Goal: Check status: Check status

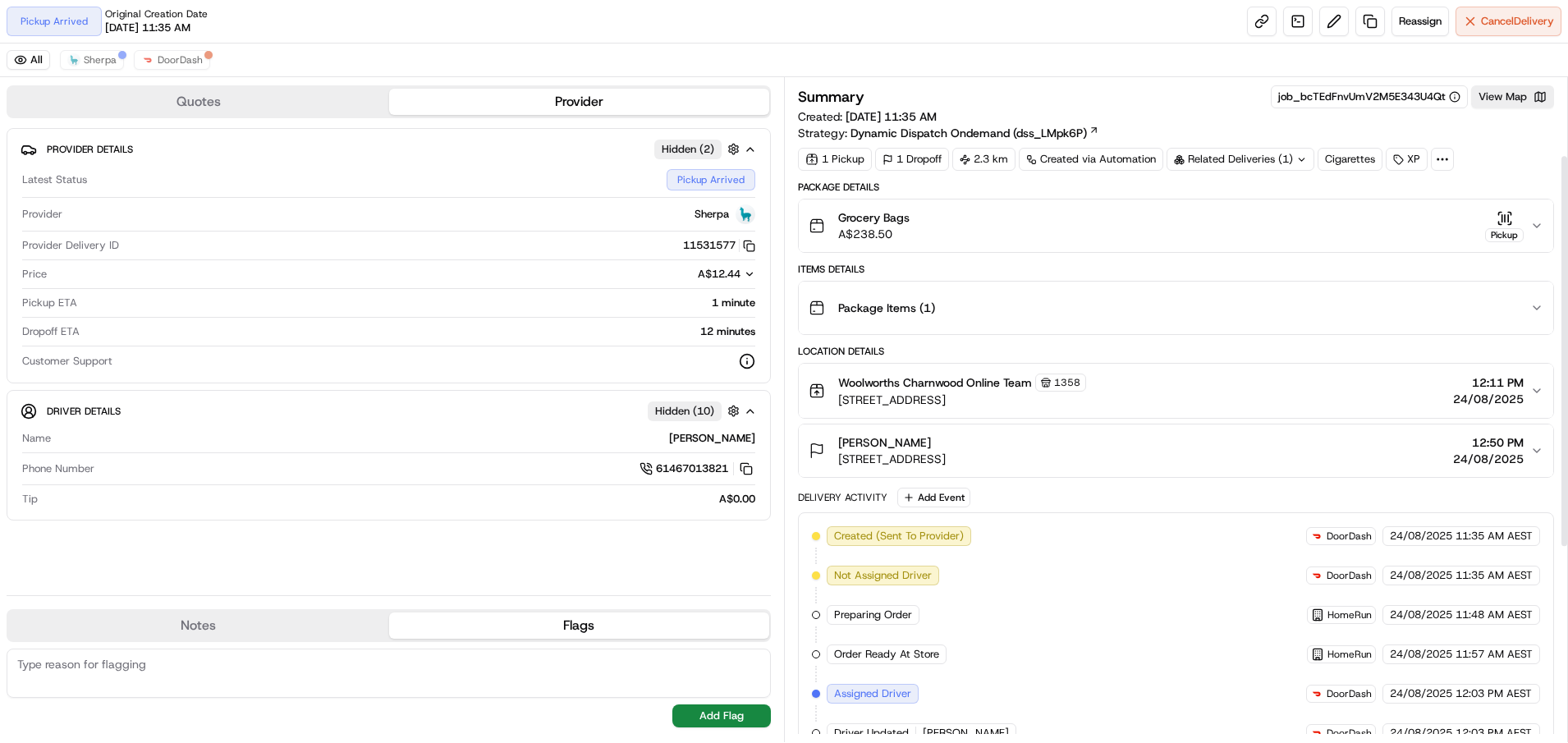
scroll to position [457, 0]
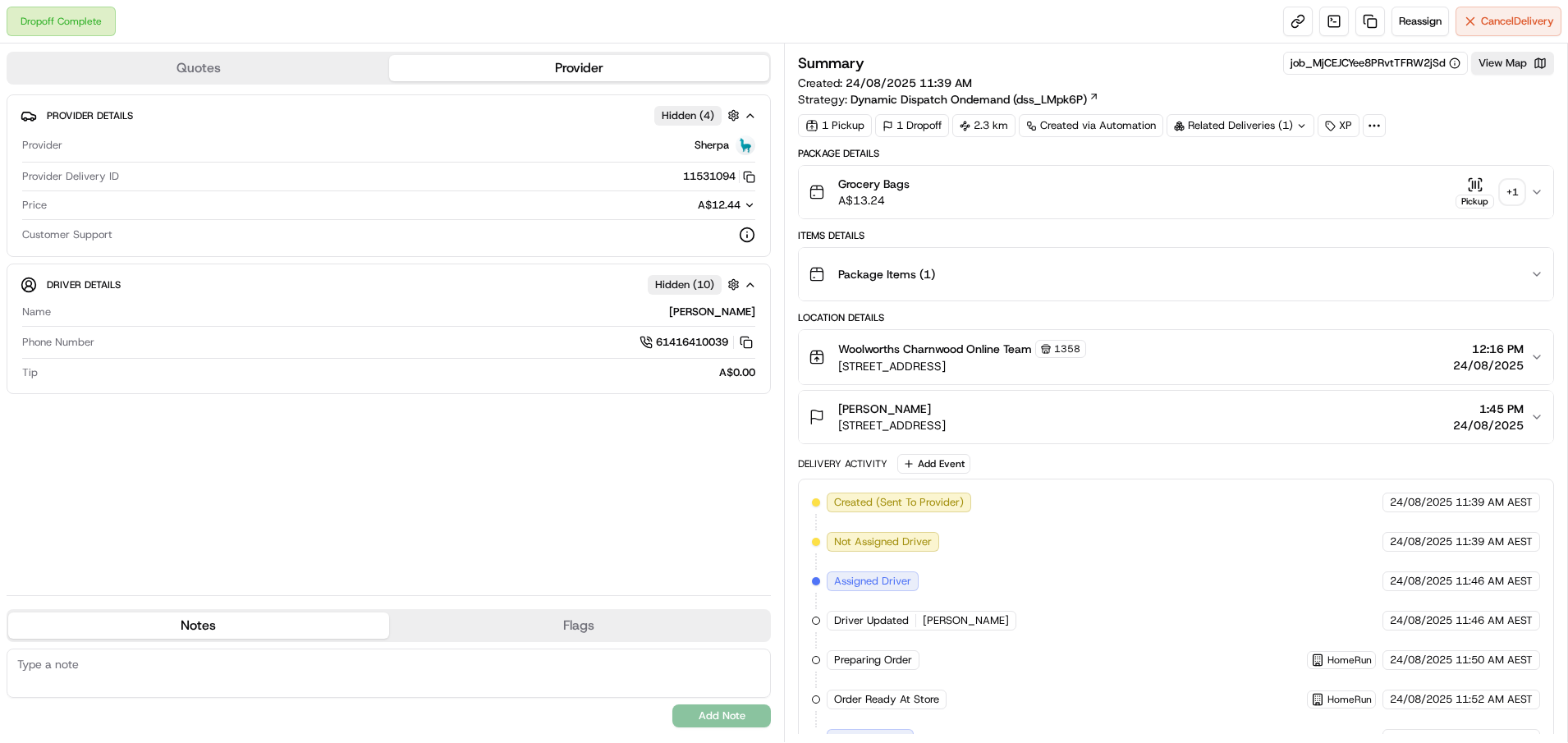
click at [1506, 186] on div "+ 1" at bounding box center [1512, 192] width 23 height 23
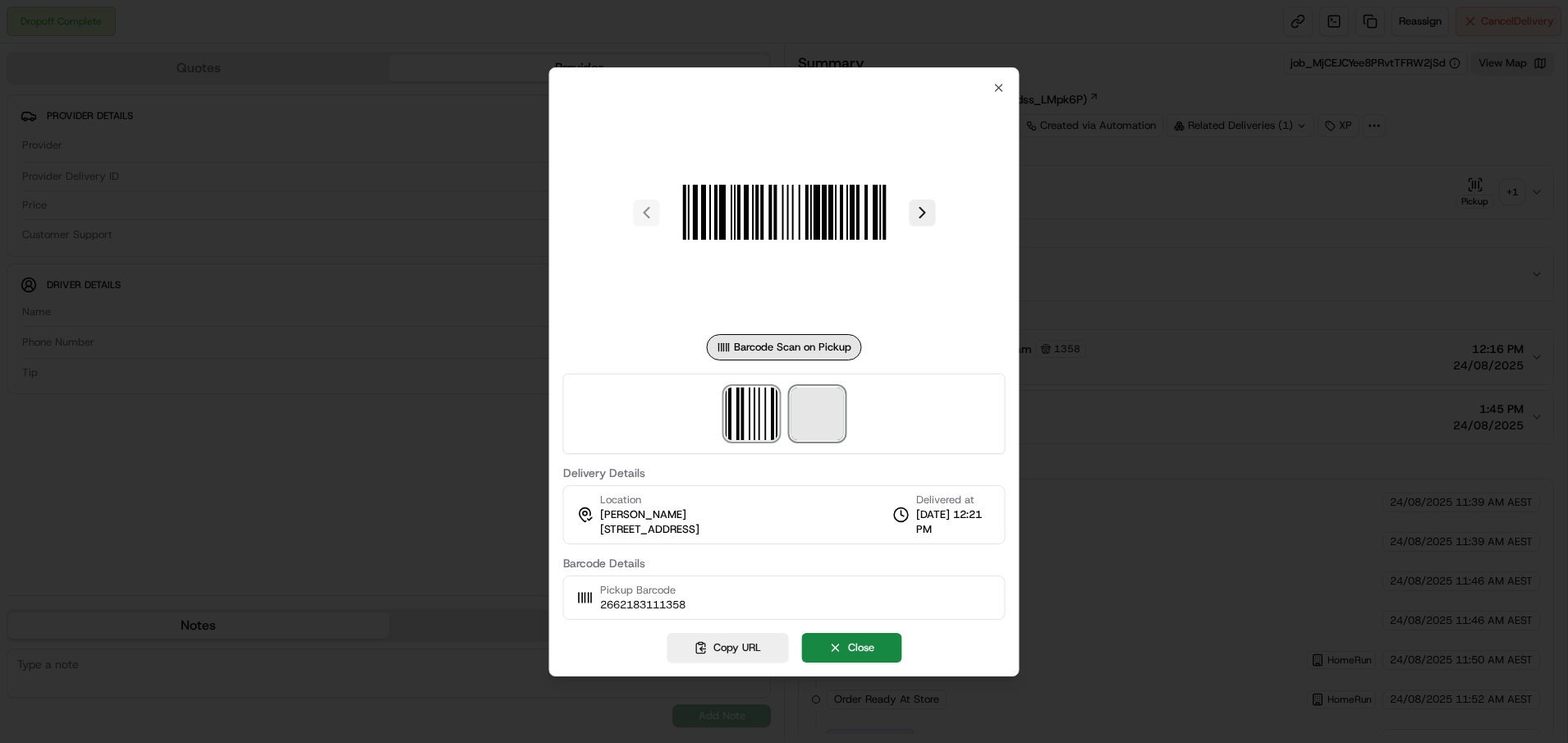
click at [802, 415] on span at bounding box center [816, 413] width 53 height 53
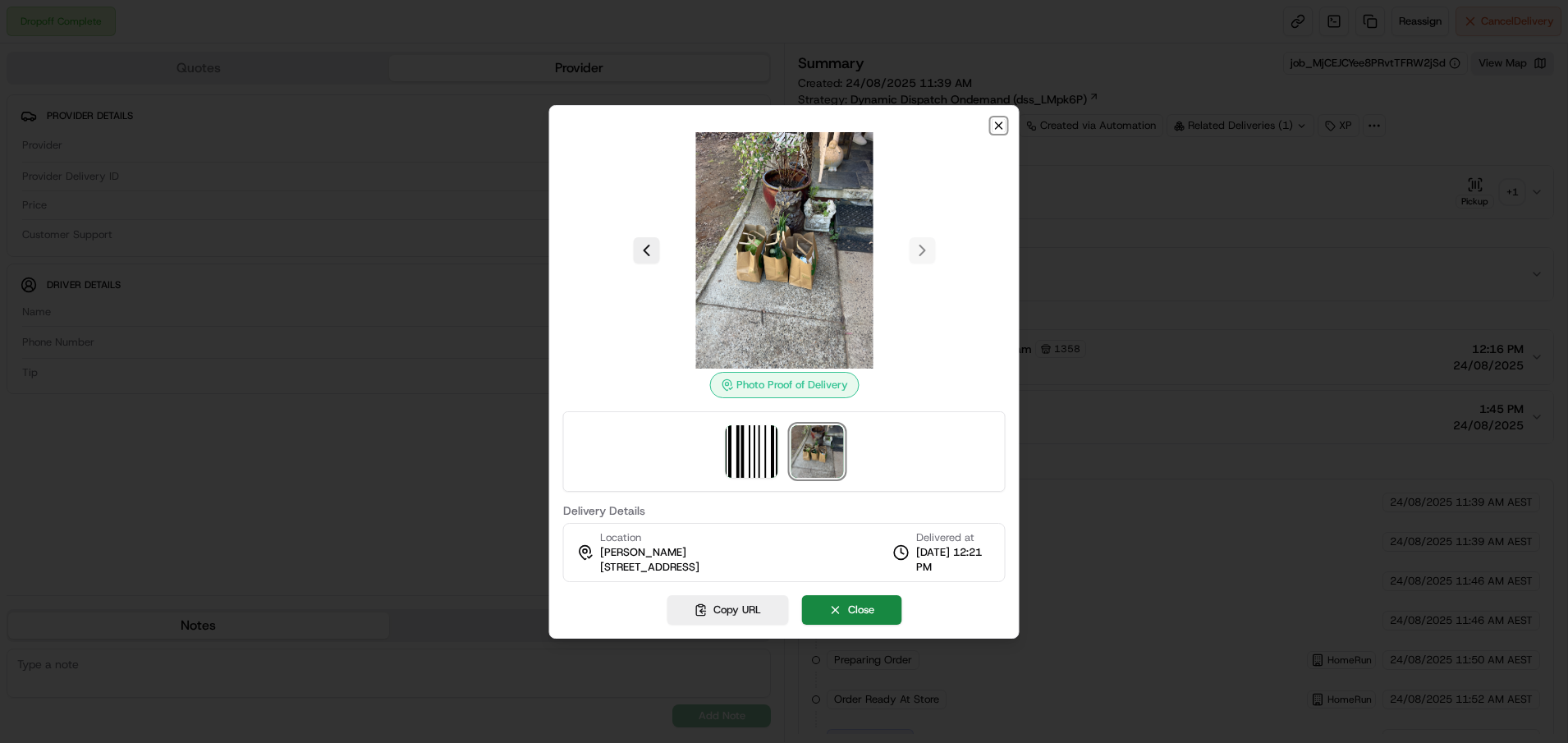
click at [997, 126] on icon "button" at bounding box center [999, 126] width 7 height 7
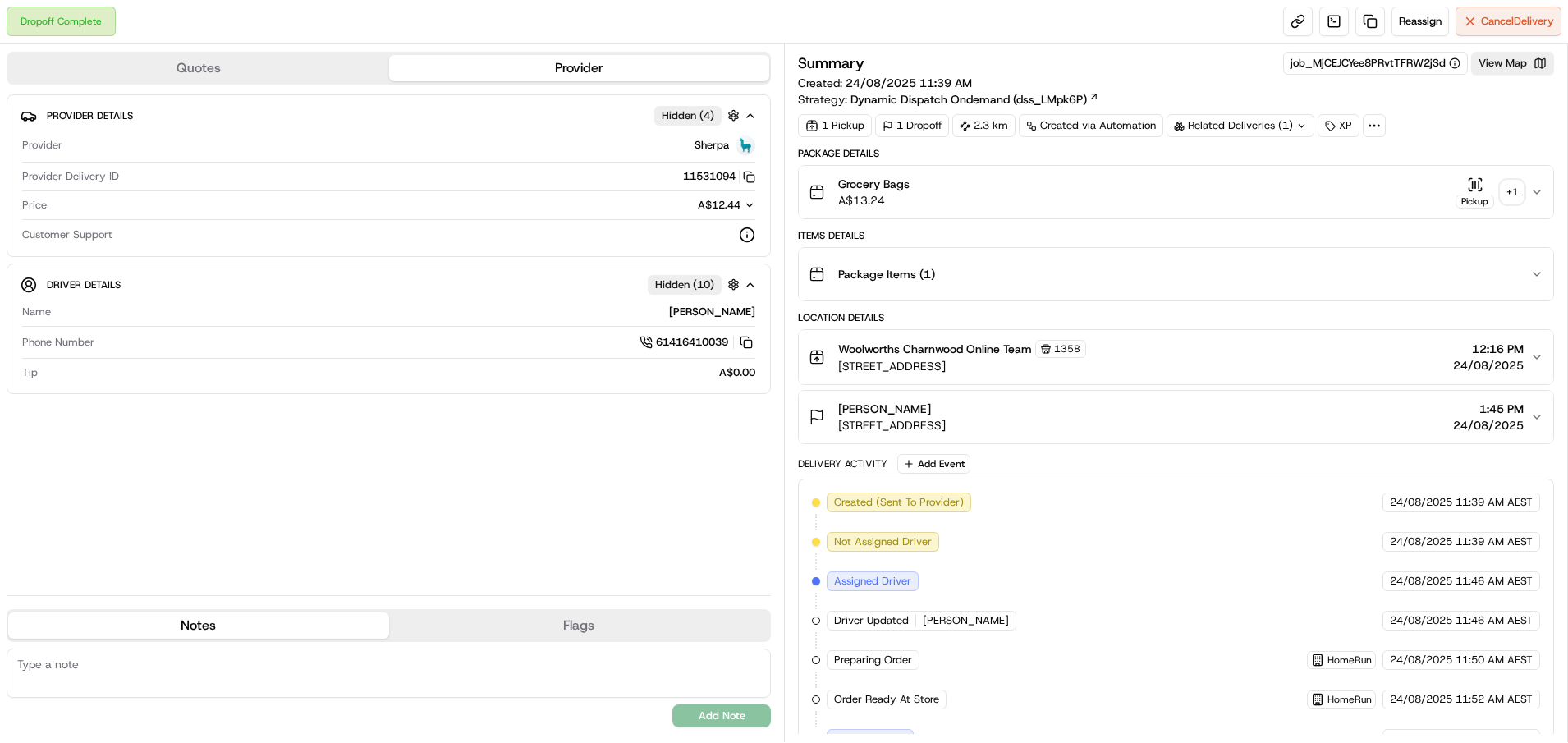
click at [1536, 408] on button "Amanda Caust 16 Pockley Cl, Macgregor, ACT 2615, AU 1:45 PM 24/08/2025" at bounding box center [1176, 416] width 754 height 53
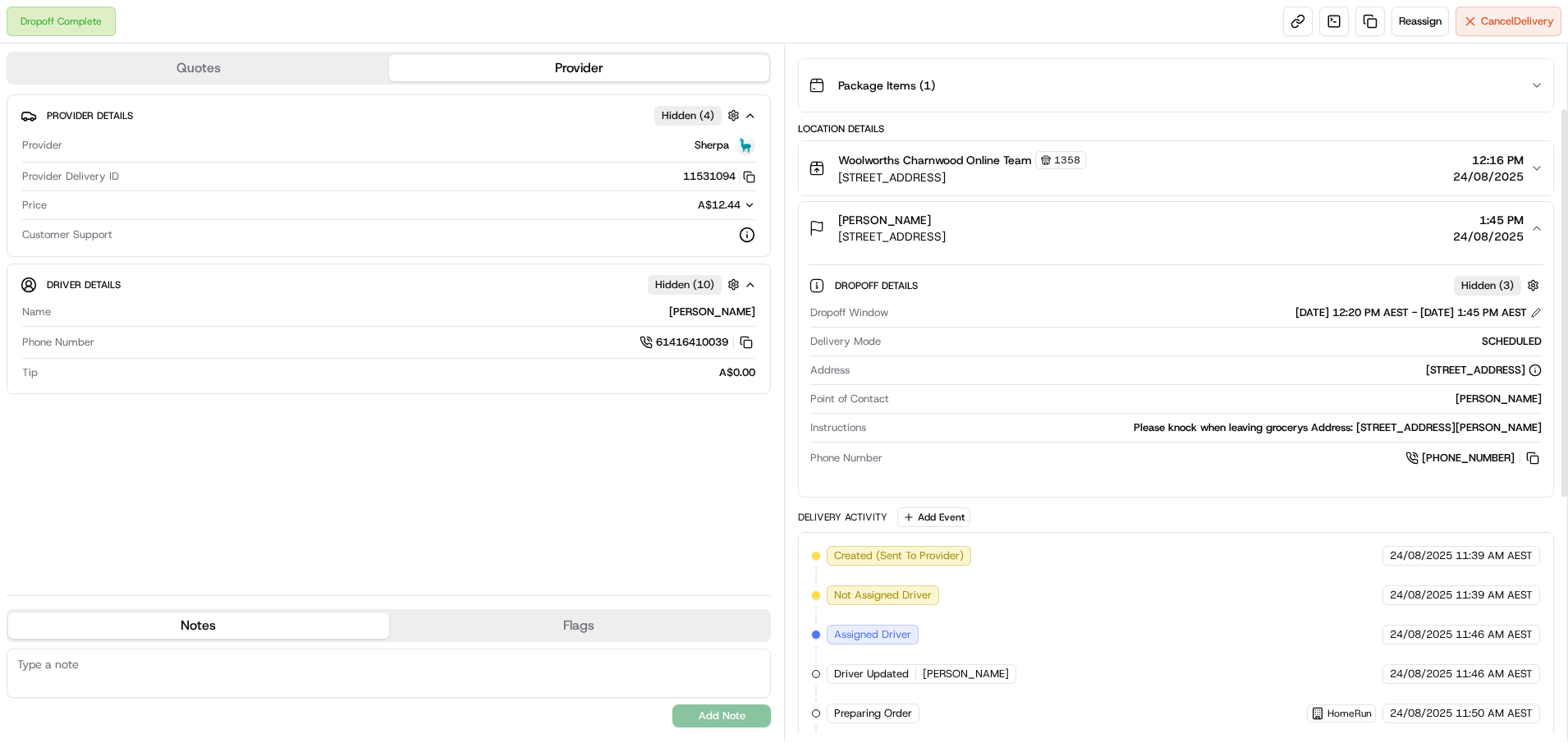
scroll to position [246, 0]
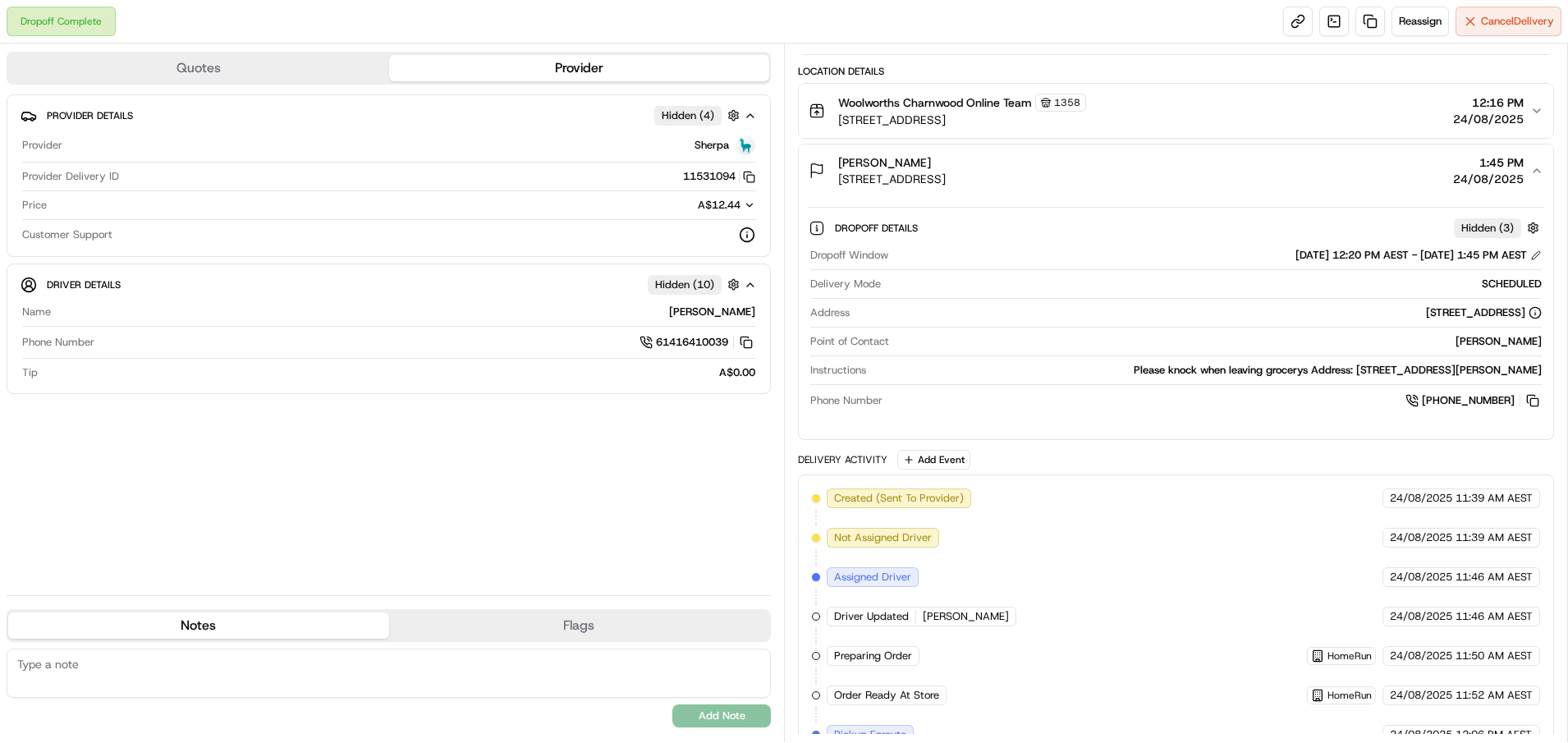
click at [1536, 169] on icon "button" at bounding box center [1537, 171] width 13 height 13
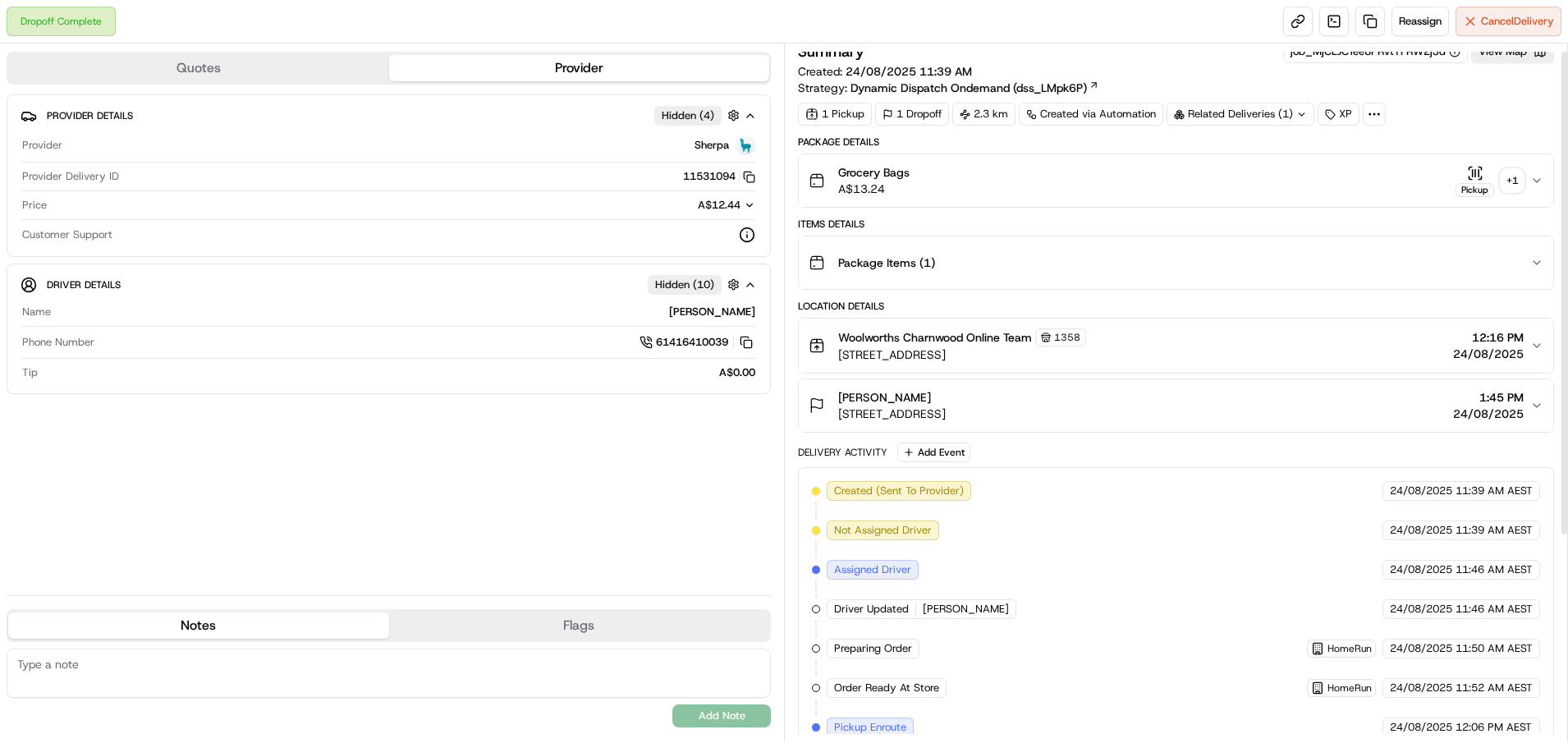
scroll to position [0, 0]
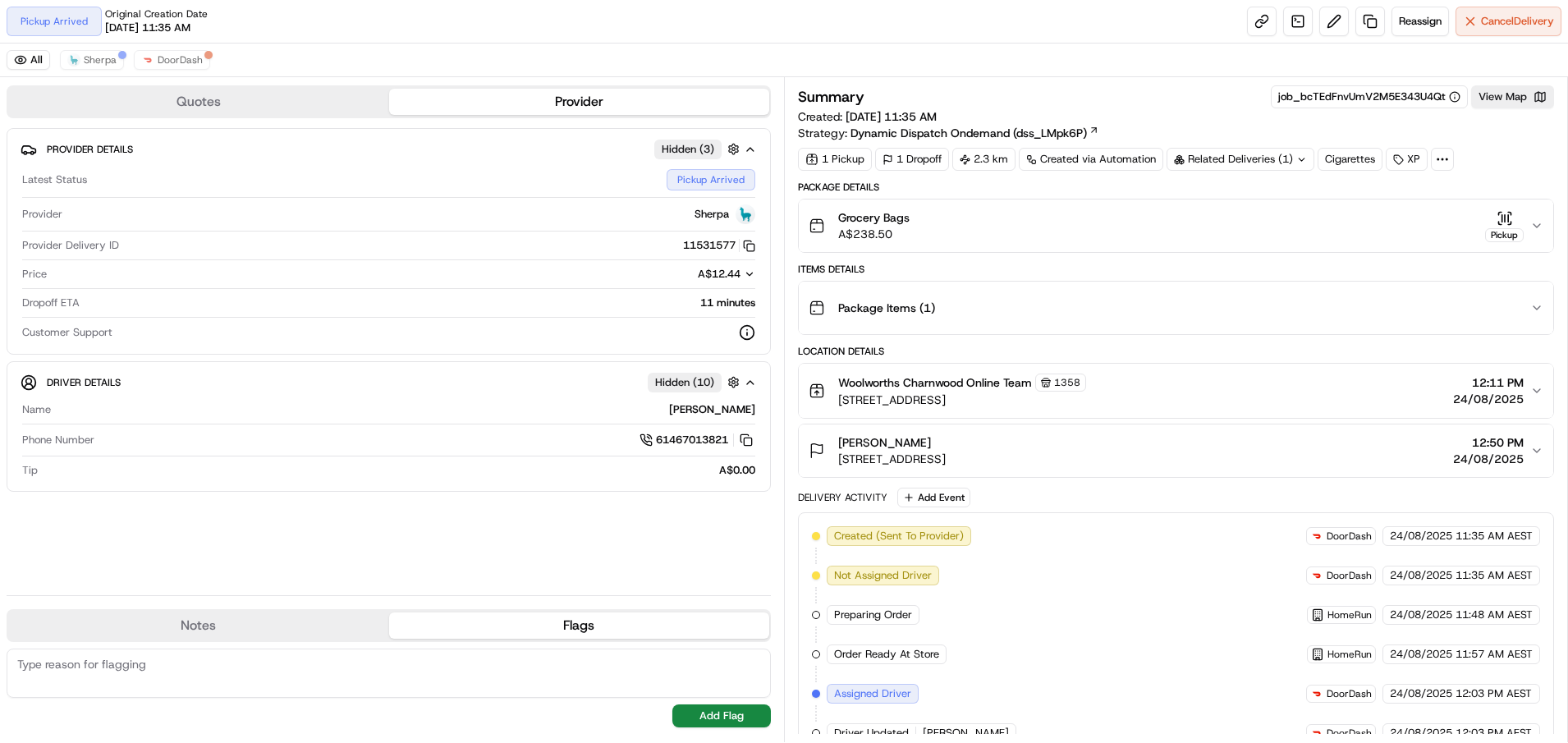
click at [1536, 446] on icon "button" at bounding box center [1537, 451] width 13 height 13
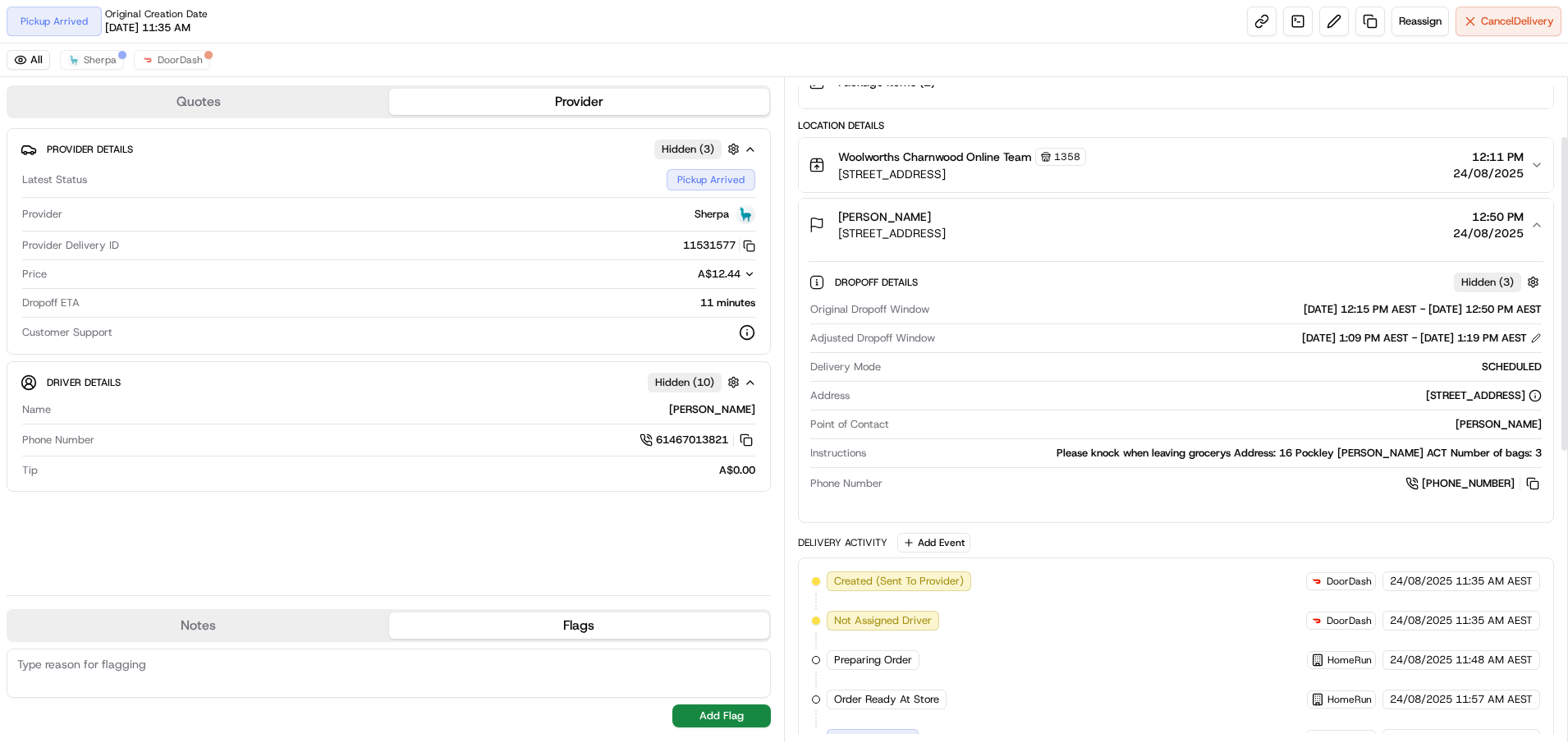
scroll to position [328, 0]
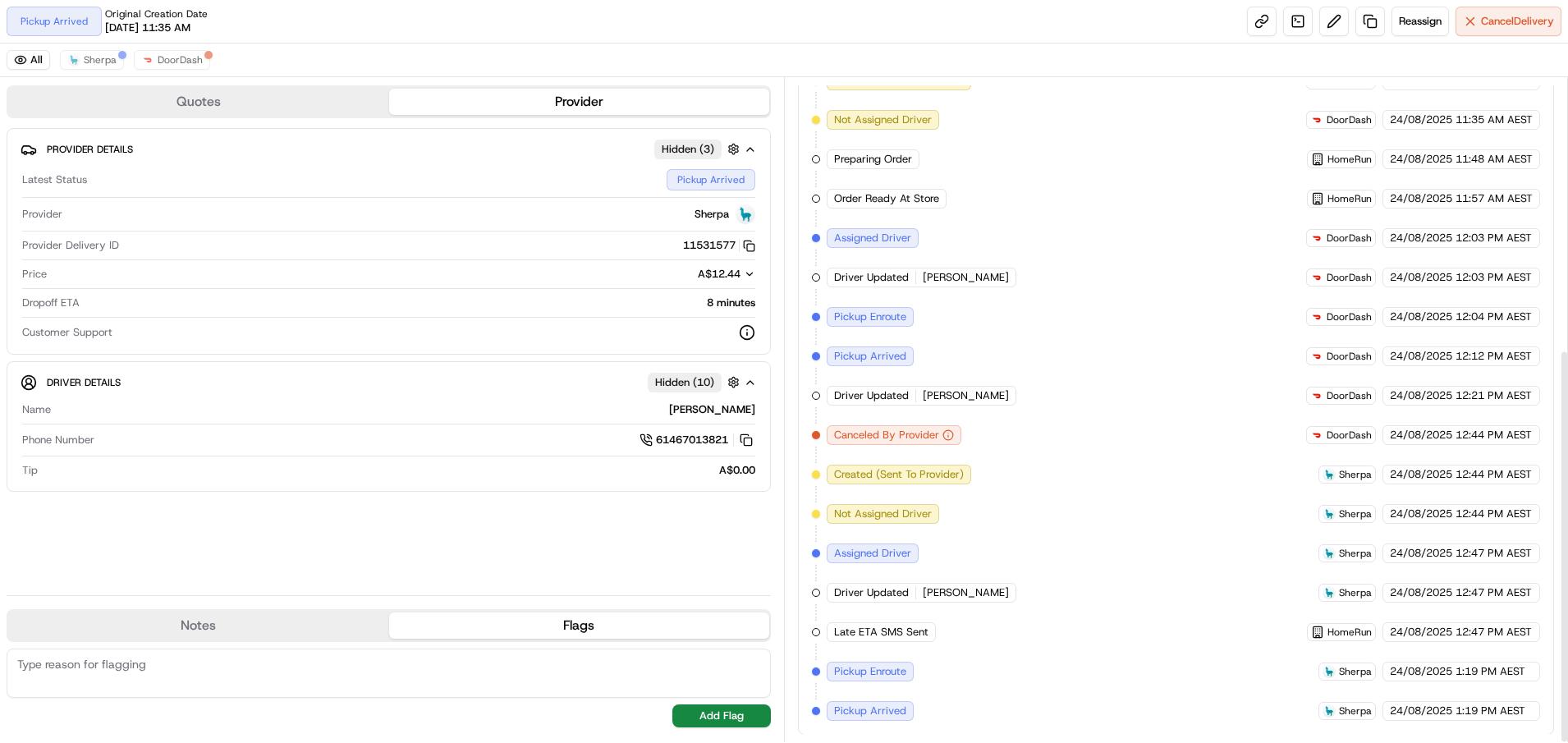
scroll to position [457, 0]
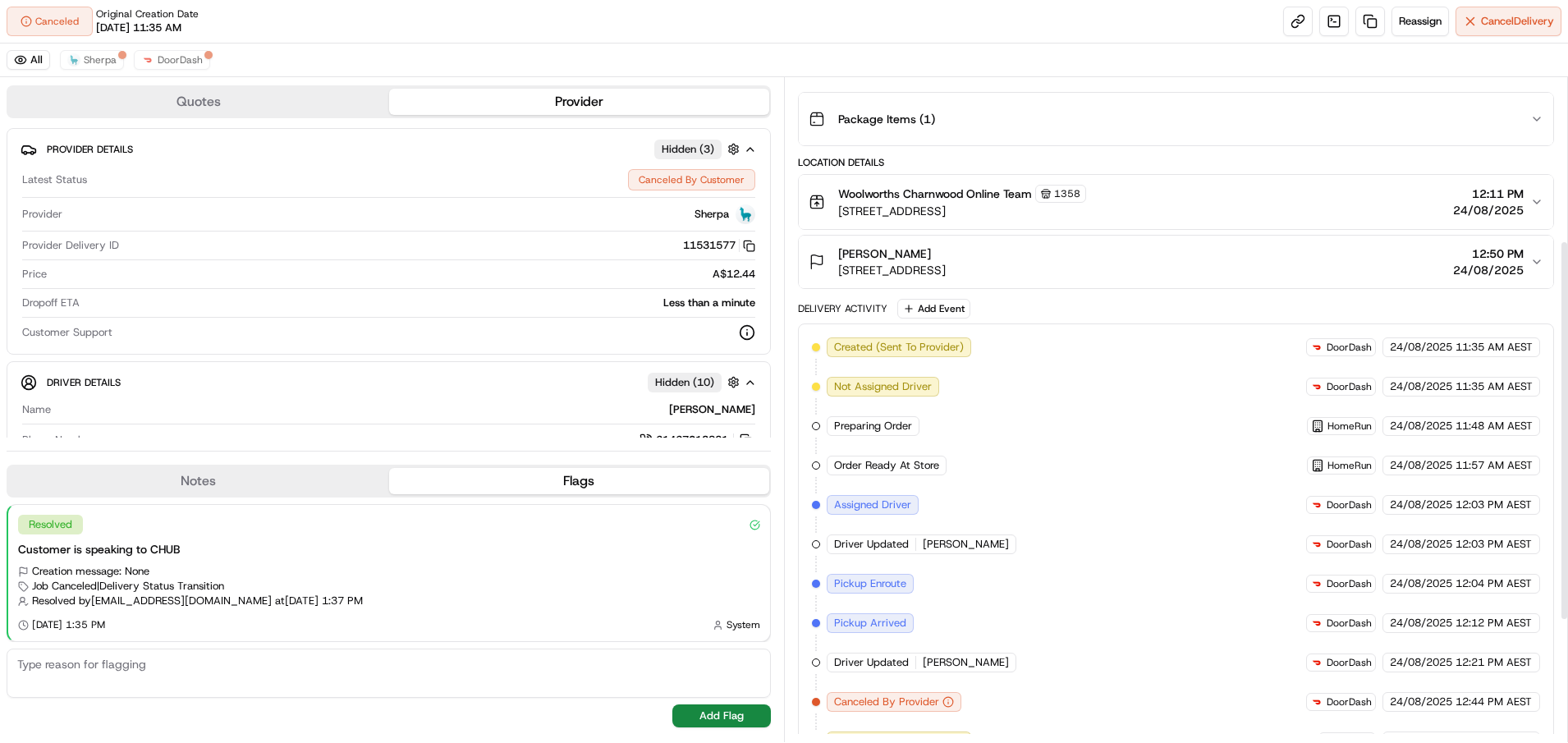
scroll to position [496, 0]
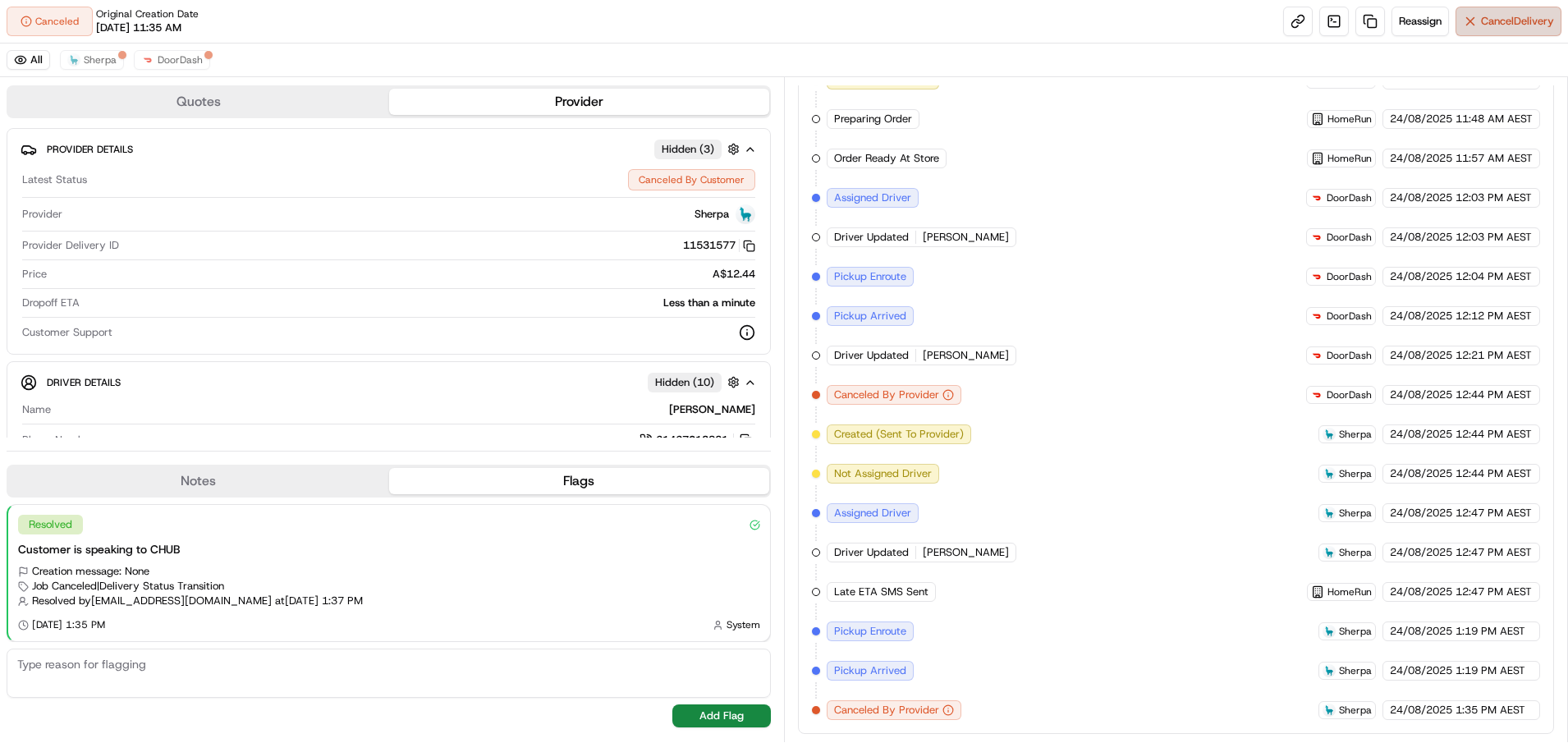
click at [1512, 20] on span "Cancel Delivery" at bounding box center [1517, 22] width 73 height 15
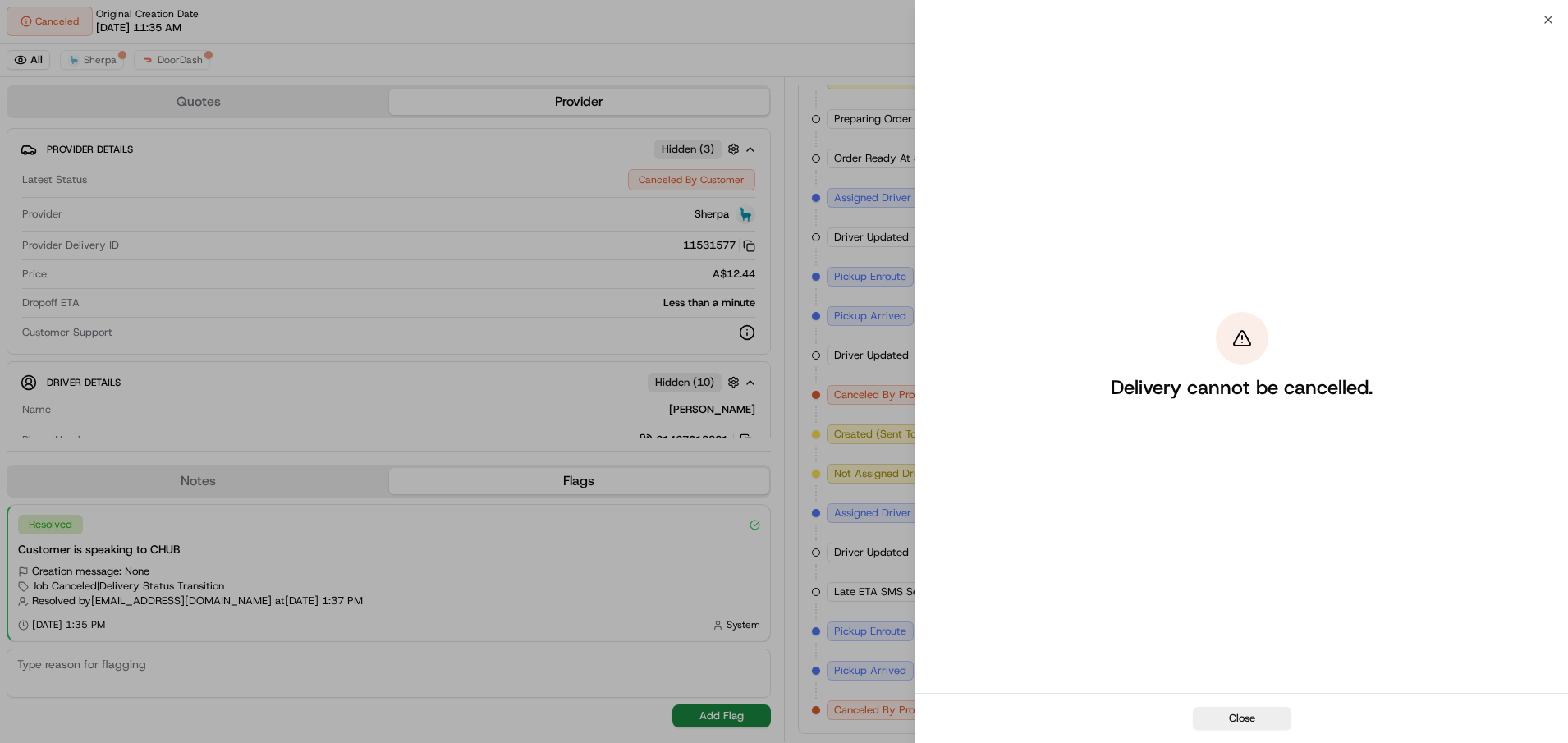
click at [1230, 715] on button "Close" at bounding box center [1242, 717] width 99 height 23
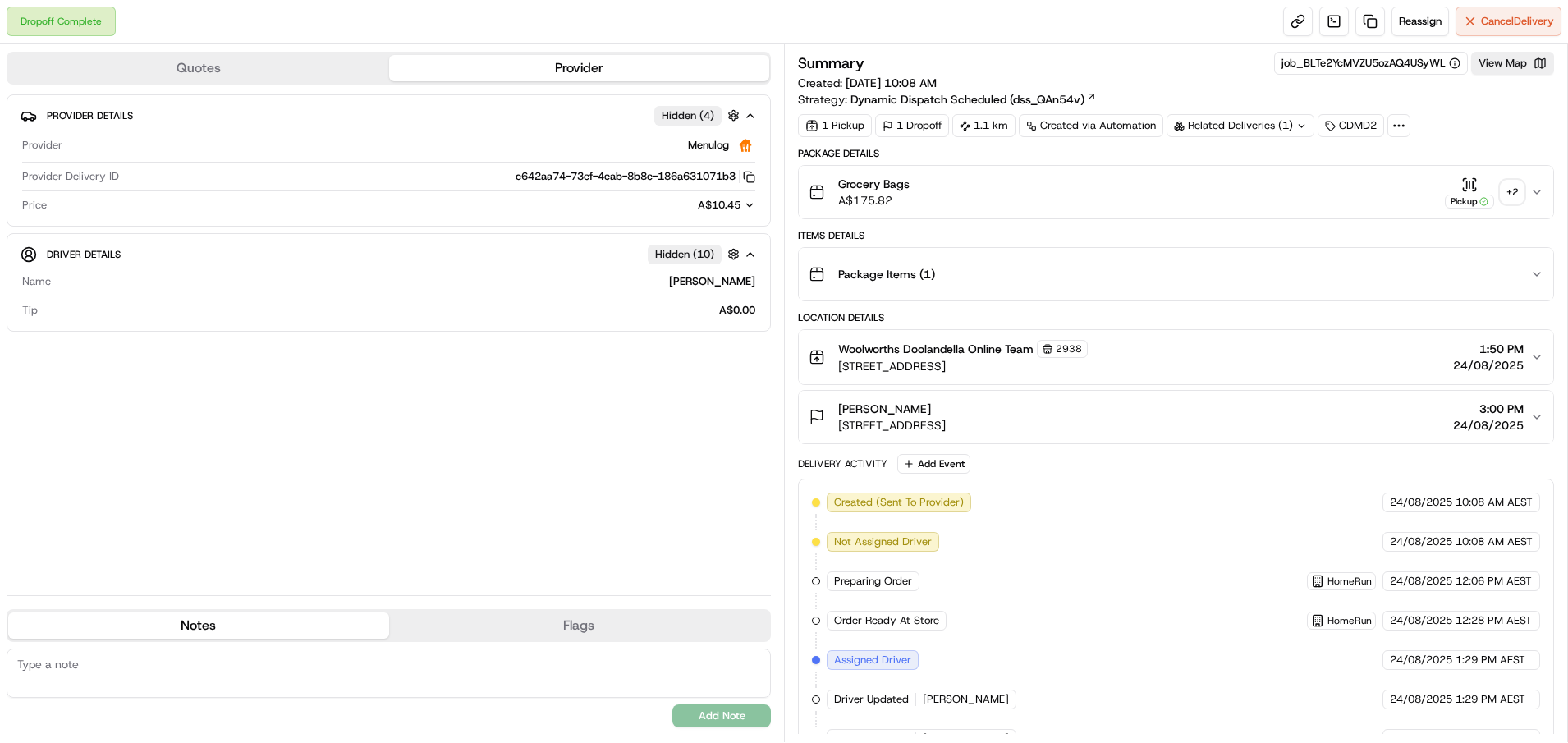
scroll to position [304, 0]
